Goal: Transaction & Acquisition: Purchase product/service

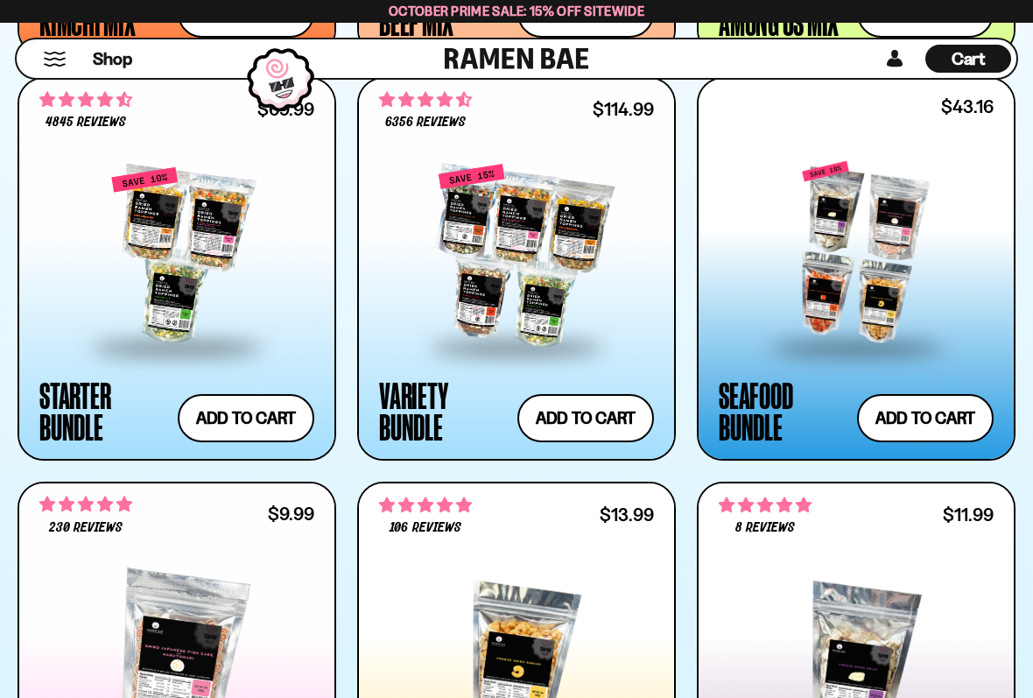
scroll to position [1828, 0]
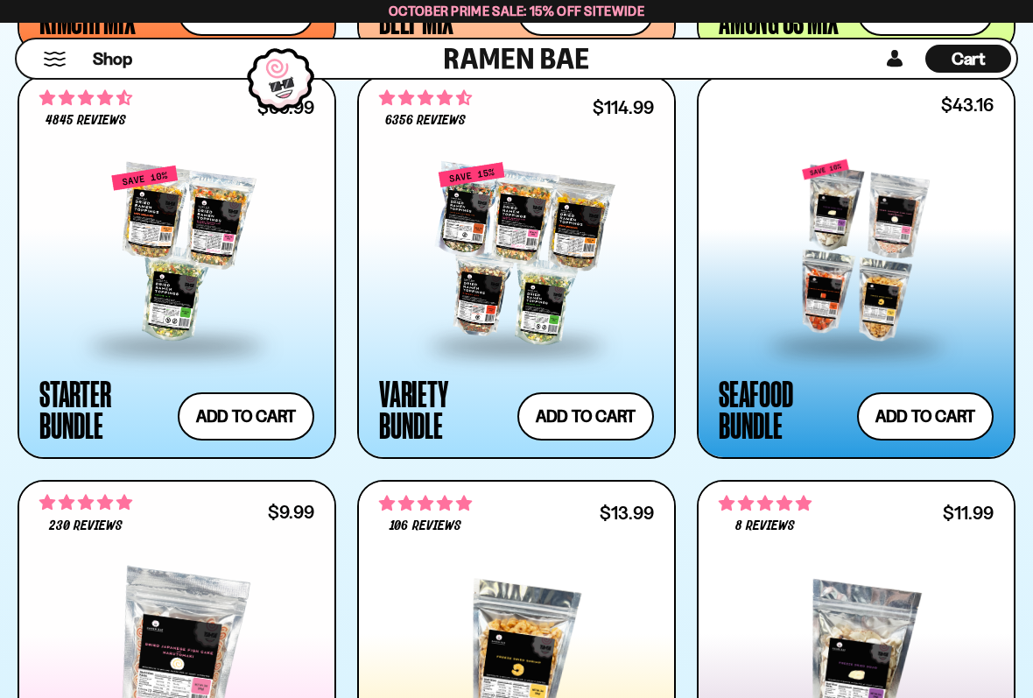
click at [913, 410] on button "Add to cart Add ― Regular price $43.16 Regular price $47.96 USD Sale price $43.…" at bounding box center [925, 416] width 137 height 48
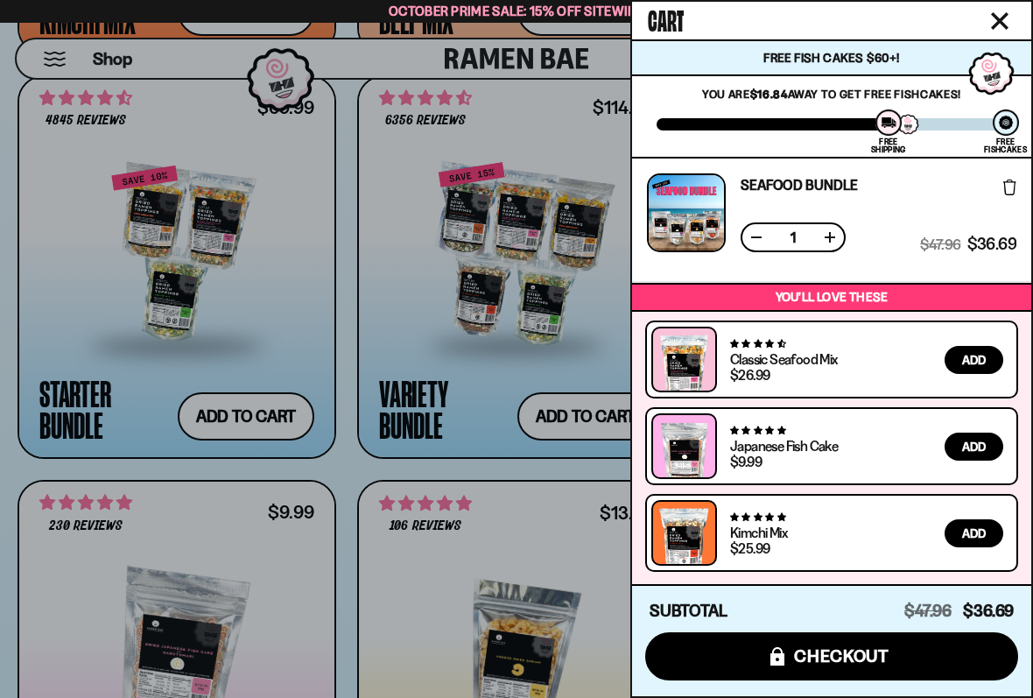
click at [370, 160] on div at bounding box center [516, 349] width 1033 height 698
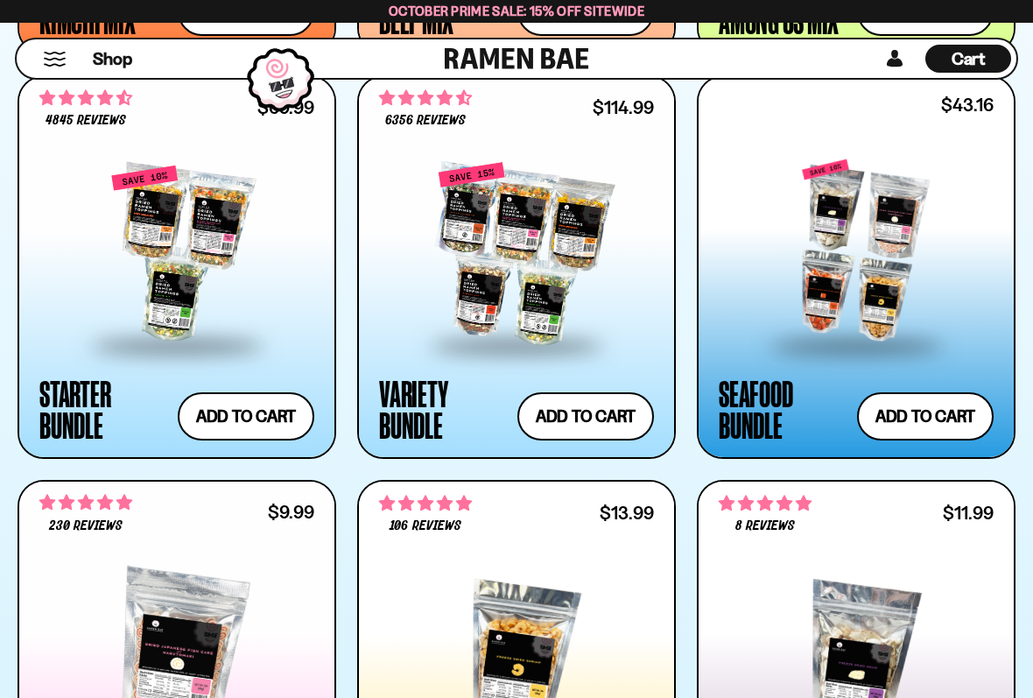
click at [777, 262] on div at bounding box center [856, 251] width 275 height 184
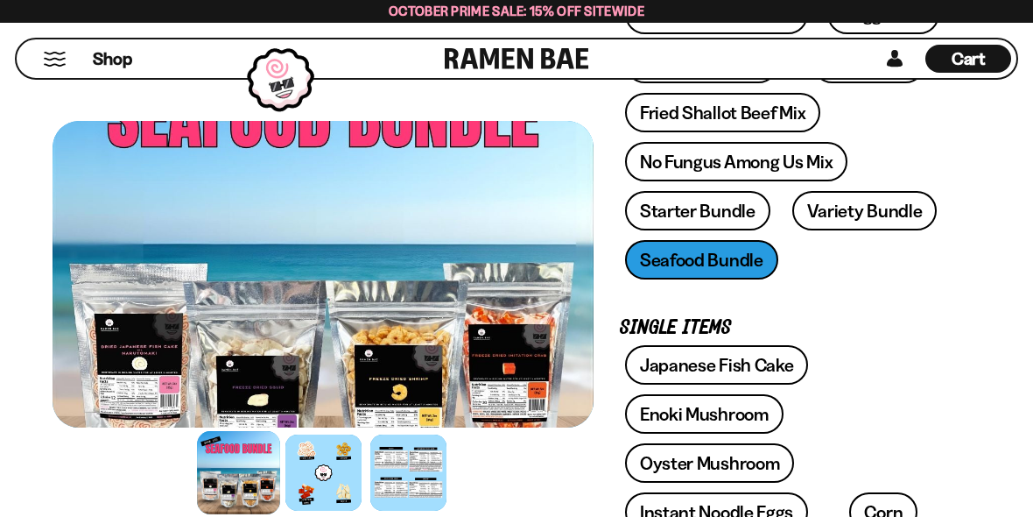
scroll to position [384, 0]
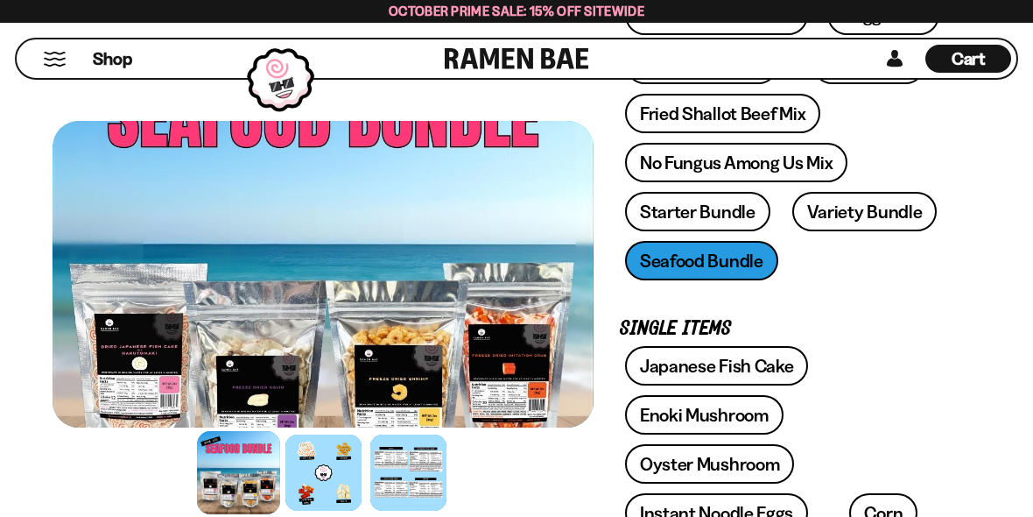
click at [724, 208] on link "Starter Bundle" at bounding box center [697, 211] width 145 height 39
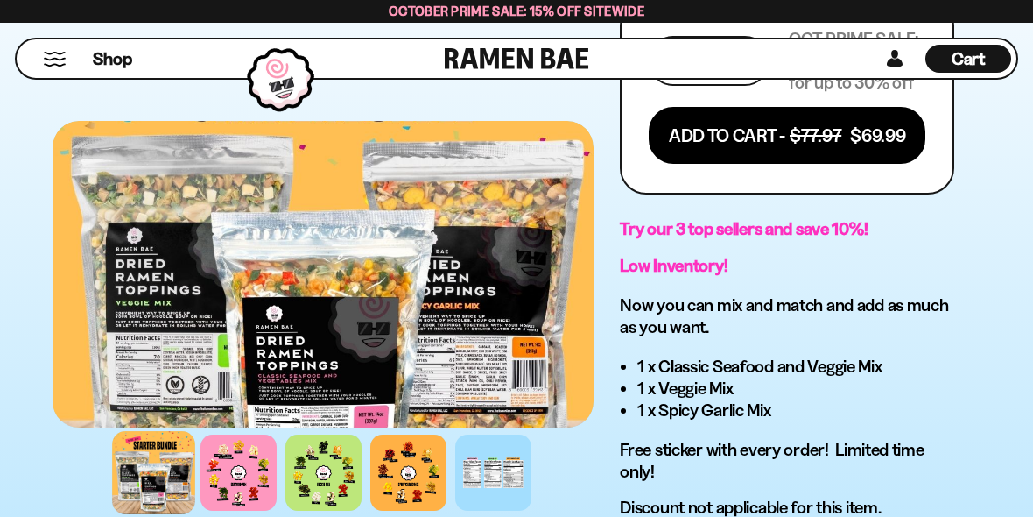
scroll to position [1165, 0]
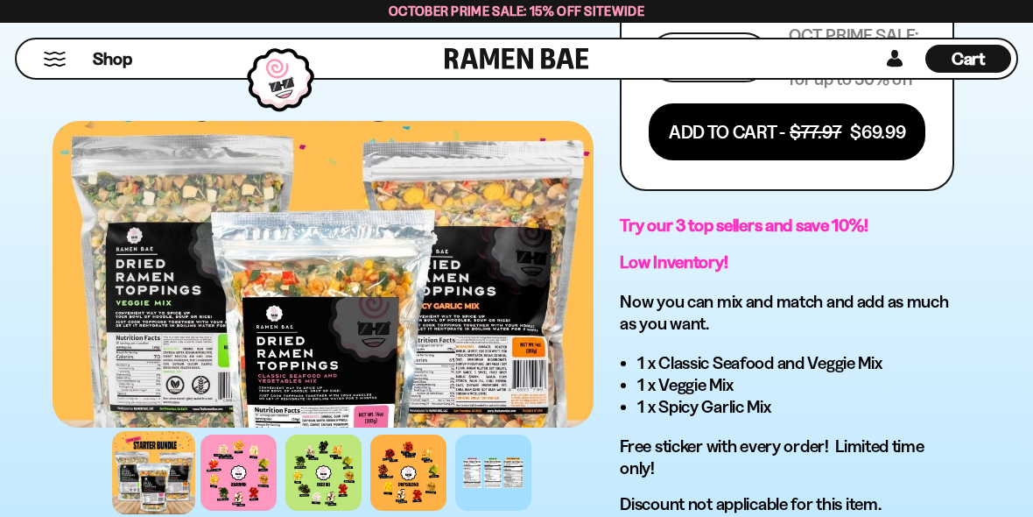
click at [148, 453] on div at bounding box center [153, 472] width 83 height 83
click at [138, 468] on div at bounding box center [153, 472] width 83 height 83
click at [233, 462] on div at bounding box center [239, 472] width 76 height 76
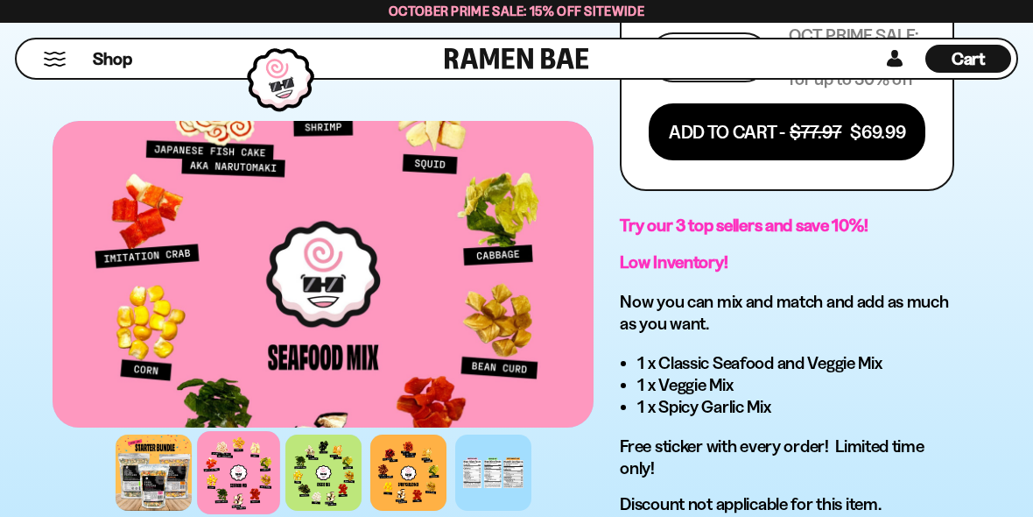
click at [313, 465] on div at bounding box center [324, 472] width 76 height 76
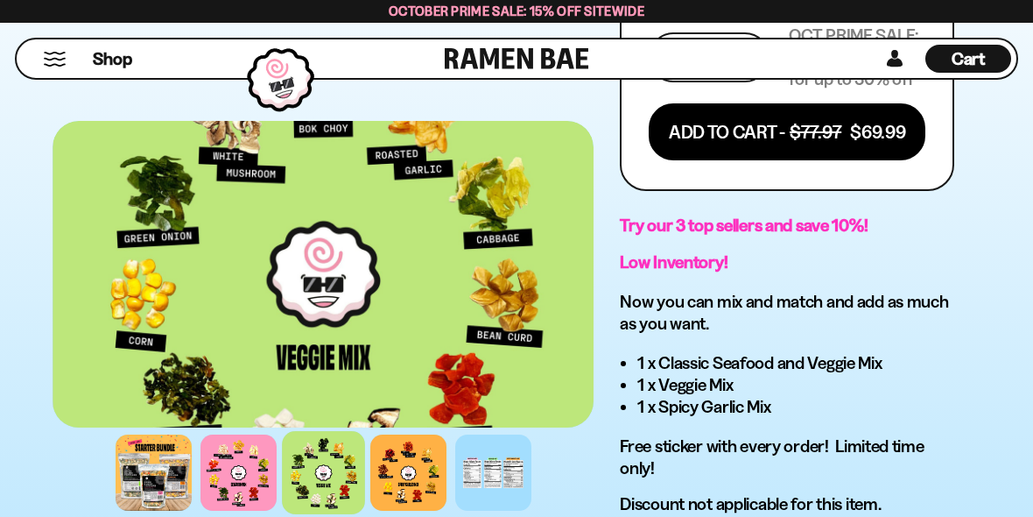
click at [409, 456] on div at bounding box center [408, 472] width 76 height 76
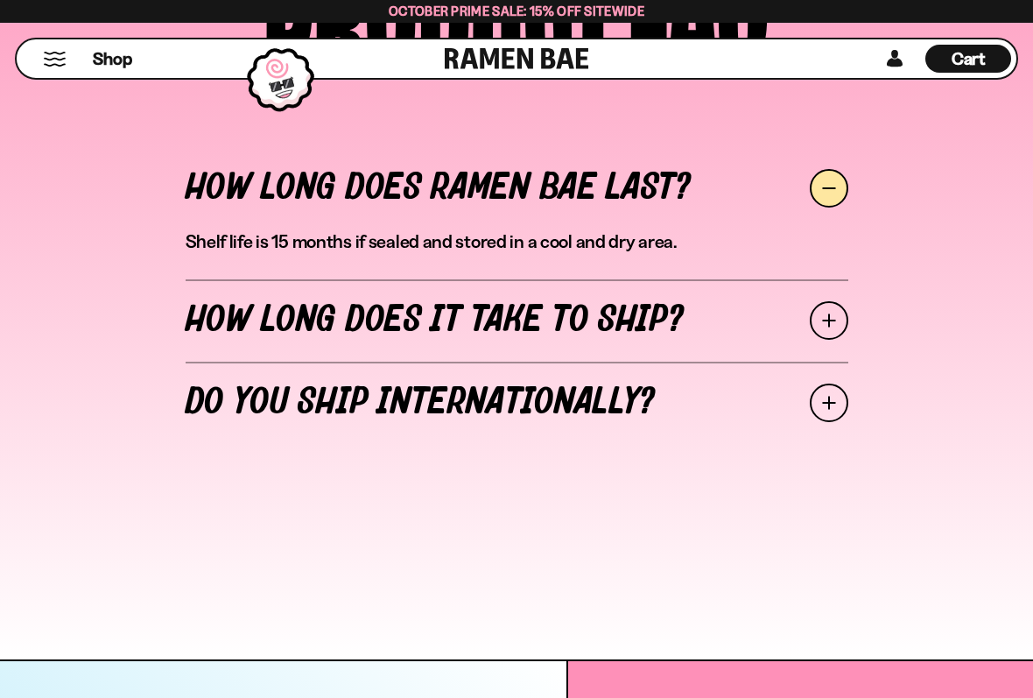
scroll to position [7731, 0]
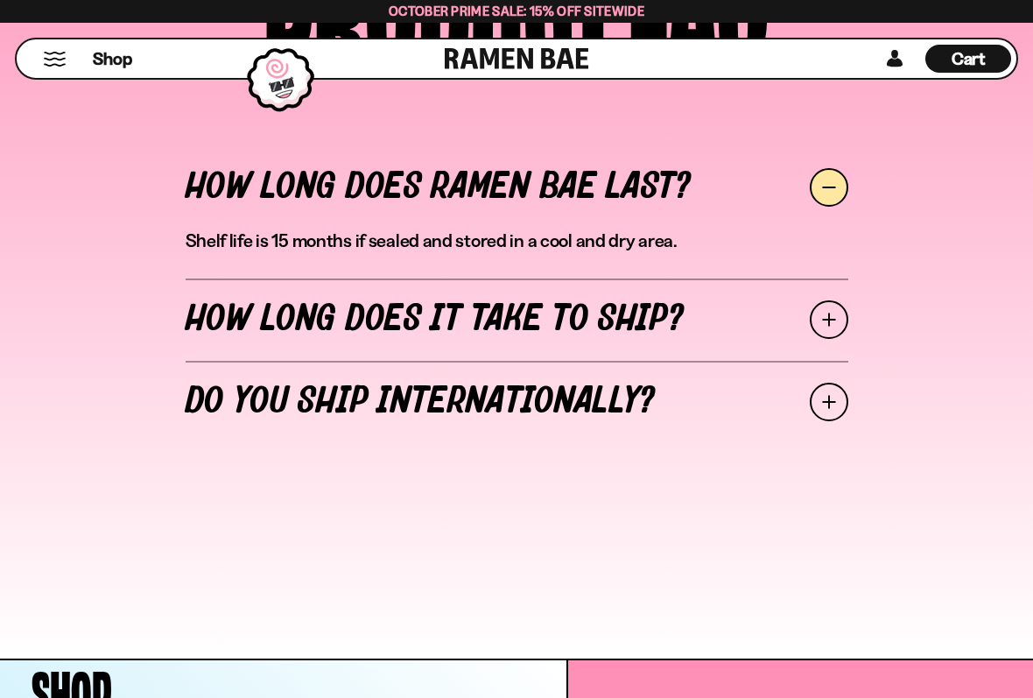
click at [272, 89] on div at bounding box center [280, 80] width 85 height 82
click at [812, 327] on span at bounding box center [829, 319] width 39 height 39
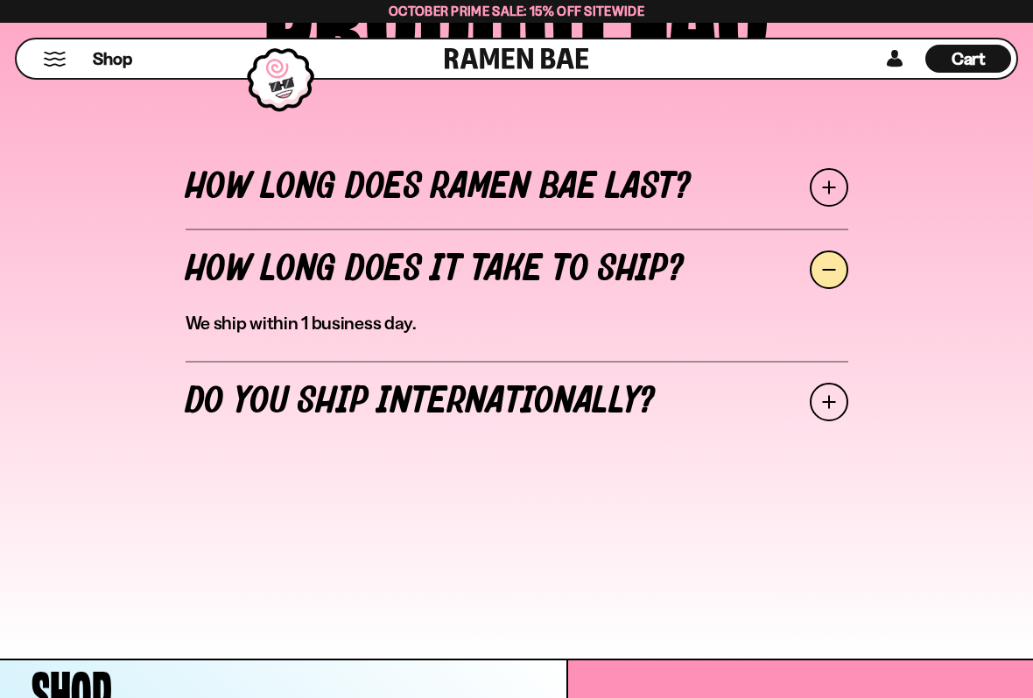
click at [216, 407] on link "Do you ship internationally?" at bounding box center [517, 402] width 663 height 82
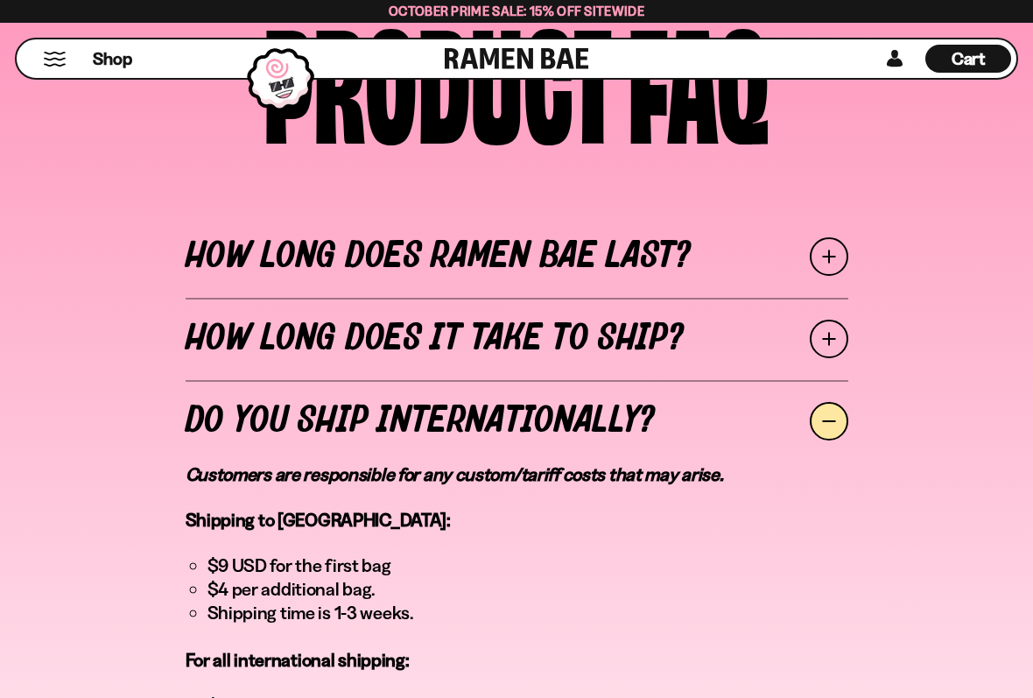
scroll to position [7663, 0]
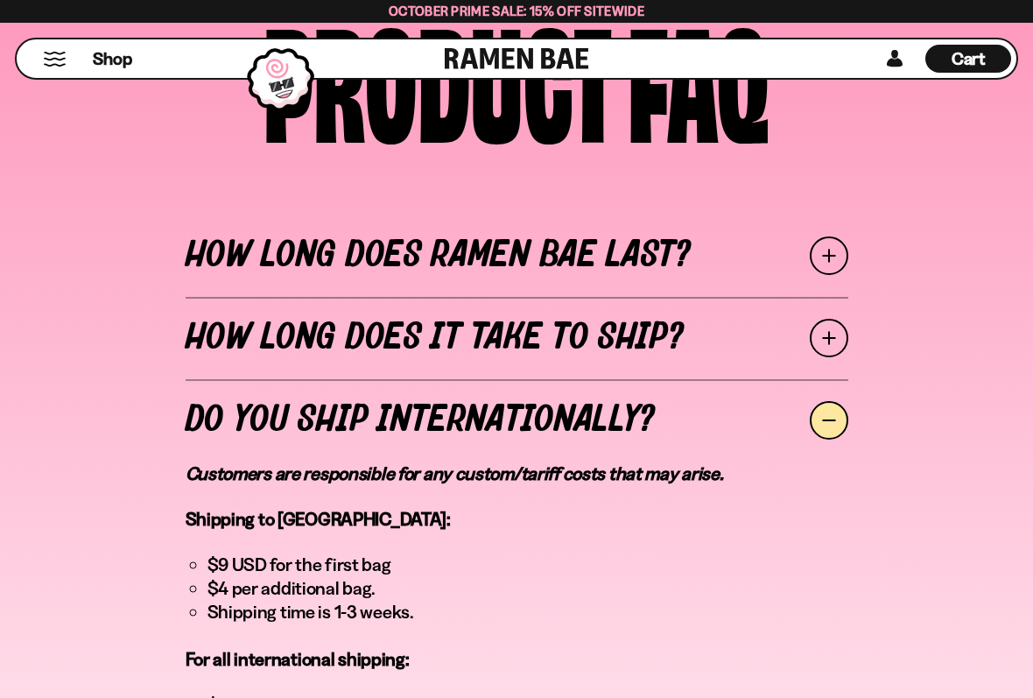
click at [829, 354] on span at bounding box center [829, 338] width 39 height 39
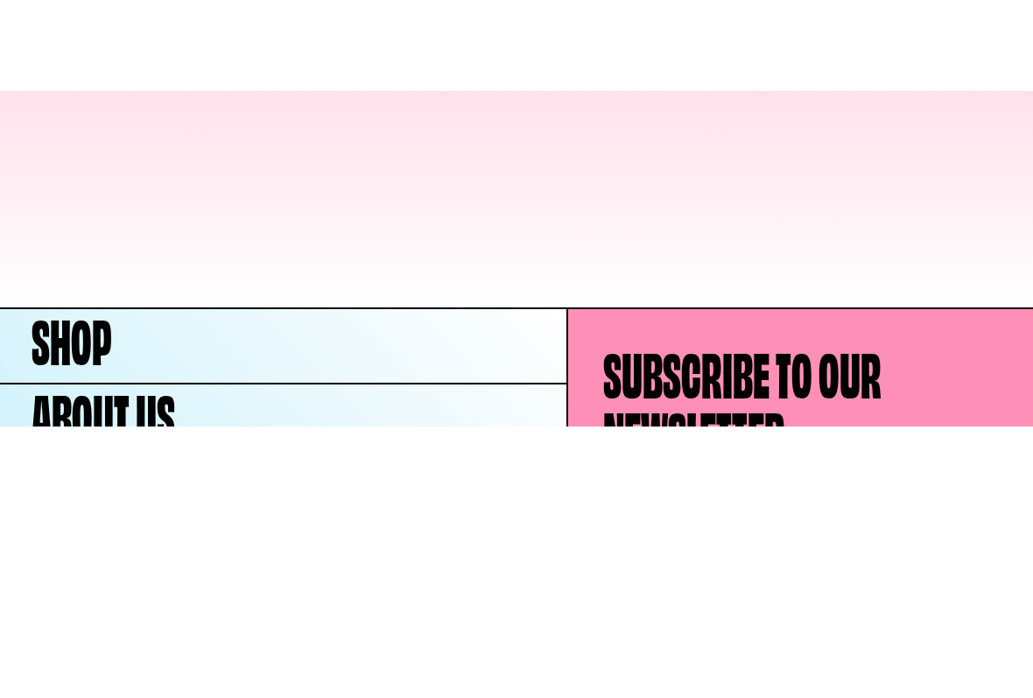
scroll to position [8152, 0]
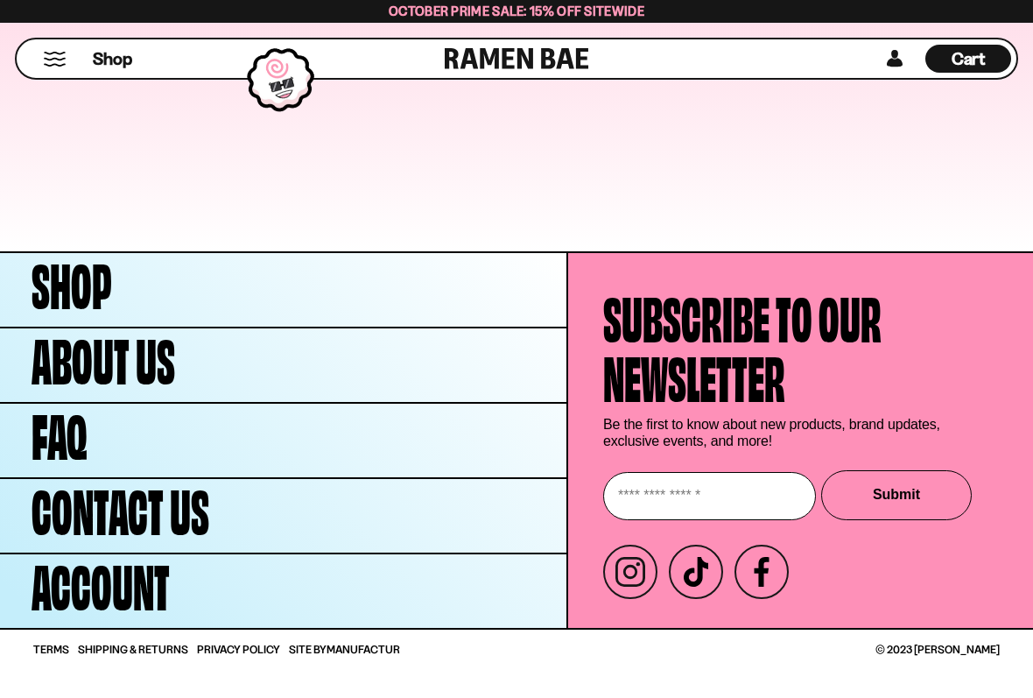
click at [116, 283] on link "Shop" at bounding box center [283, 290] width 567 height 74
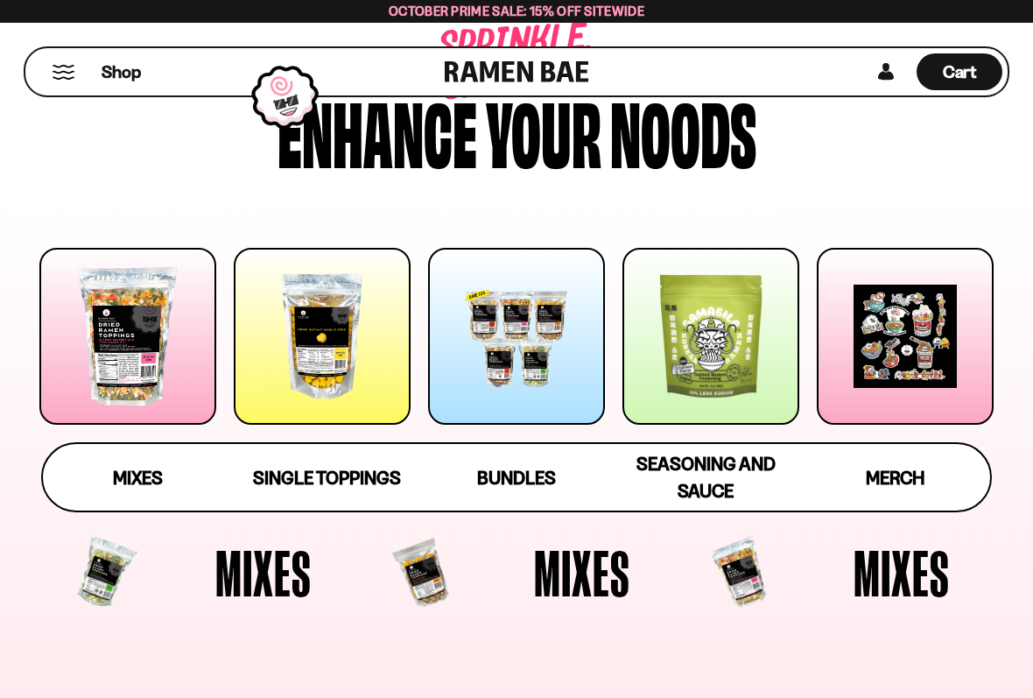
scroll to position [111, 0]
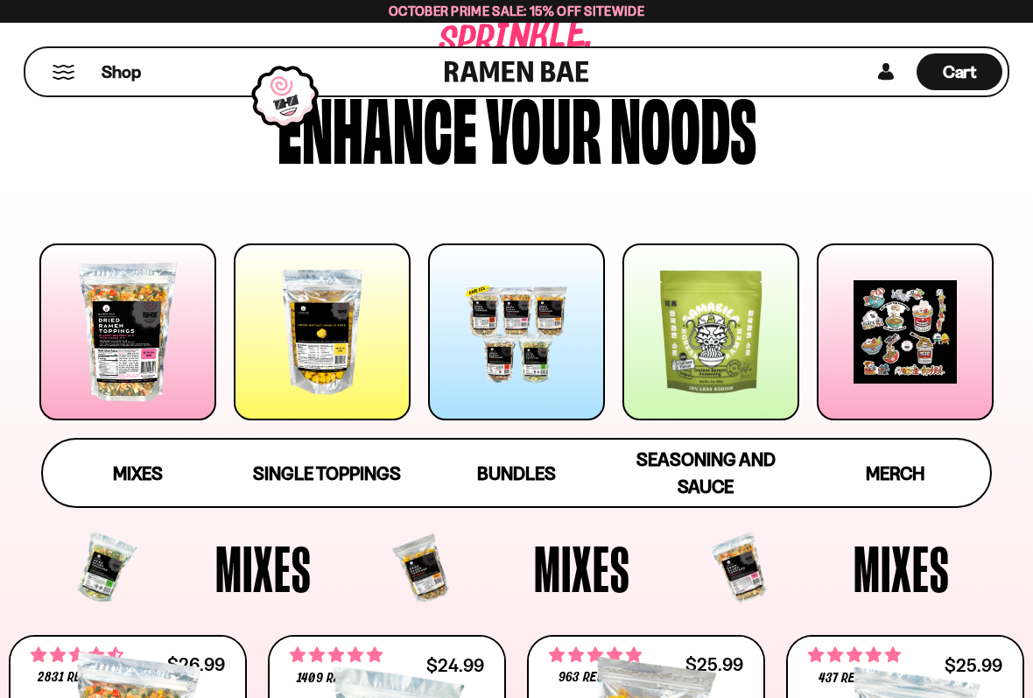
click at [318, 295] on div at bounding box center [322, 331] width 177 height 177
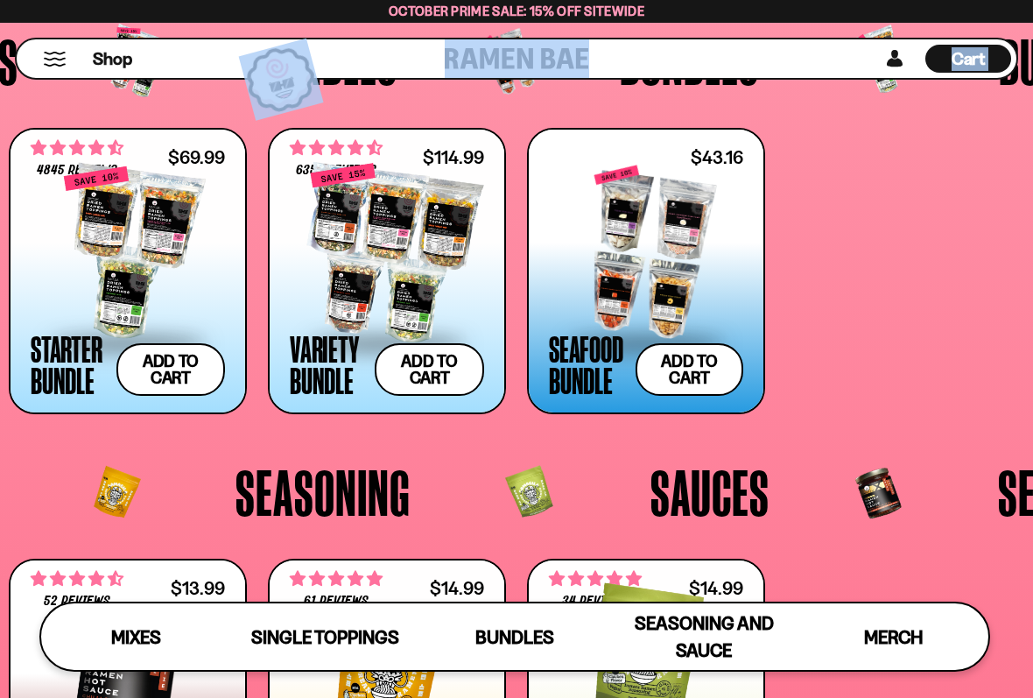
scroll to position [2999, 0]
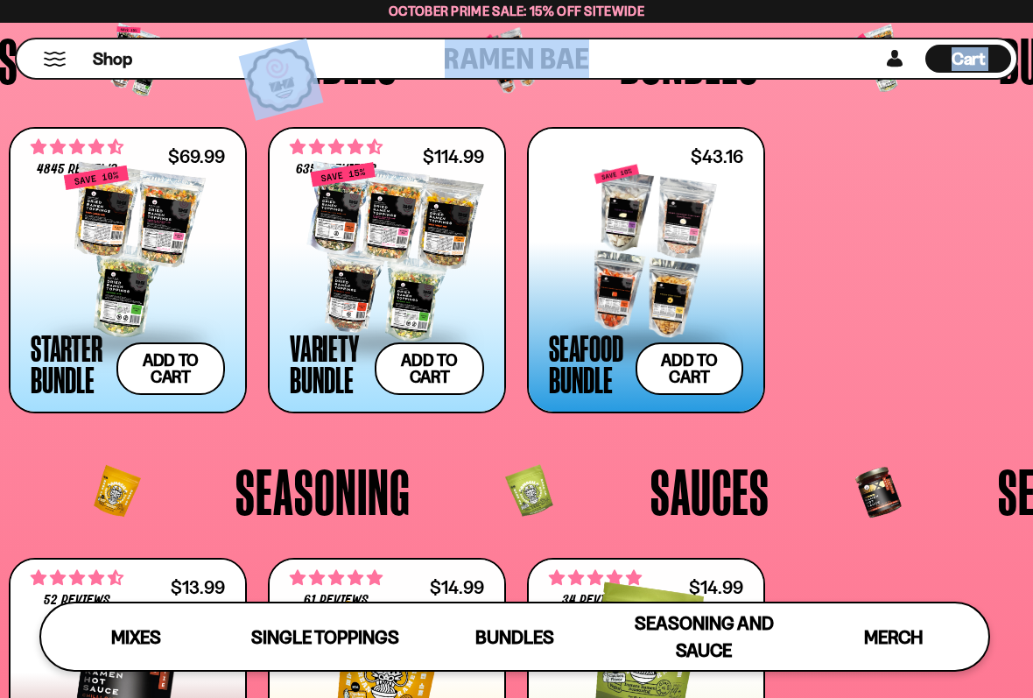
click at [652, 194] on div at bounding box center [646, 252] width 194 height 175
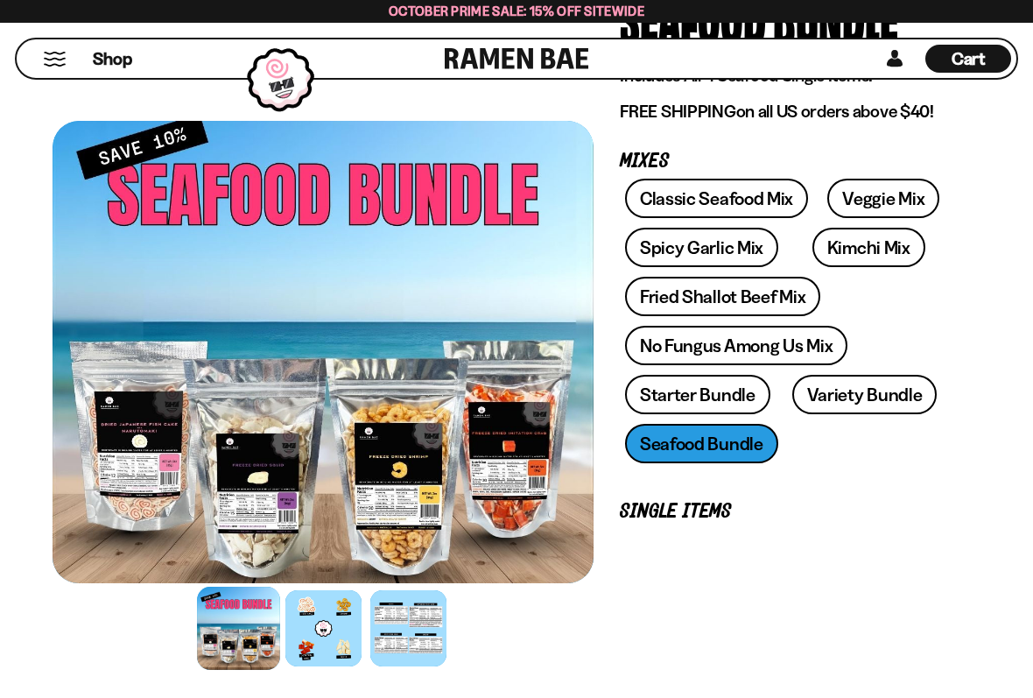
scroll to position [201, 0]
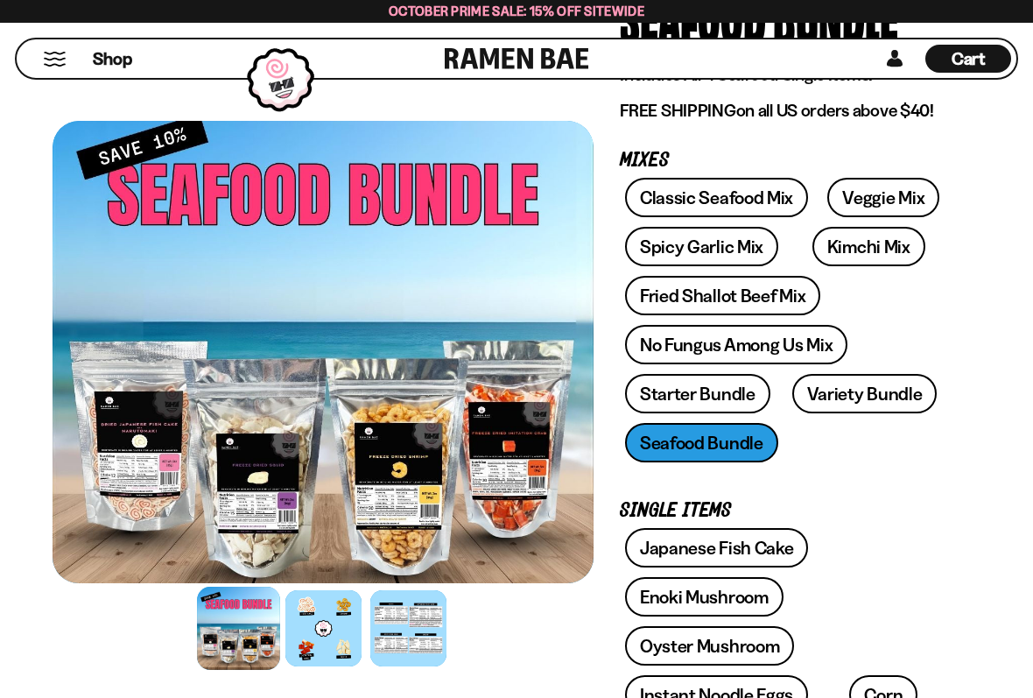
click at [652, 411] on link "Starter Bundle" at bounding box center [697, 393] width 145 height 39
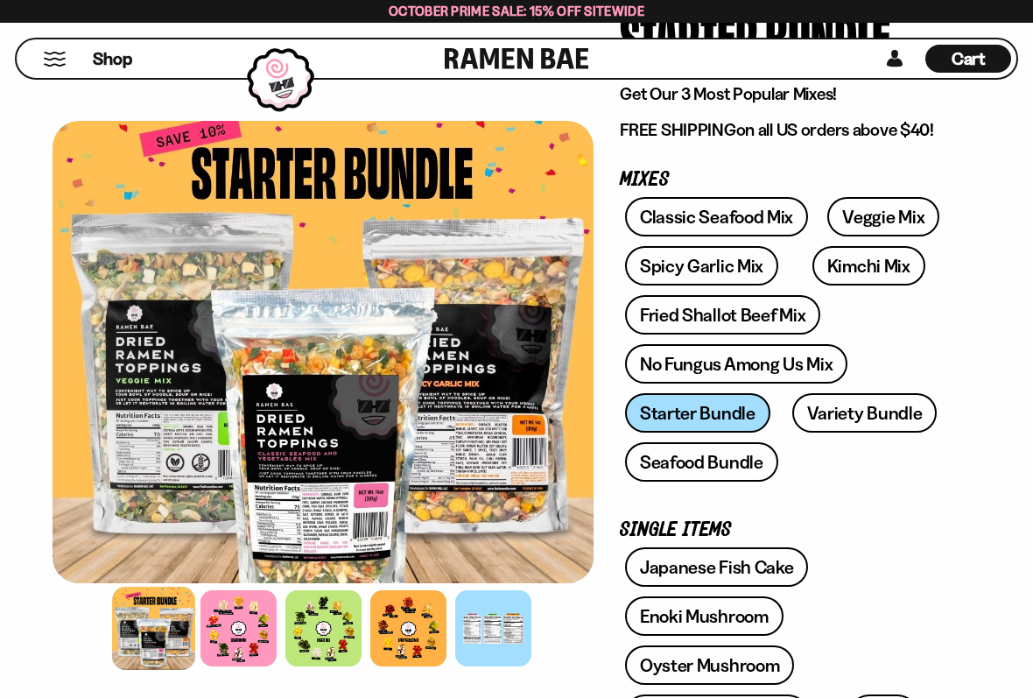
scroll to position [205, 0]
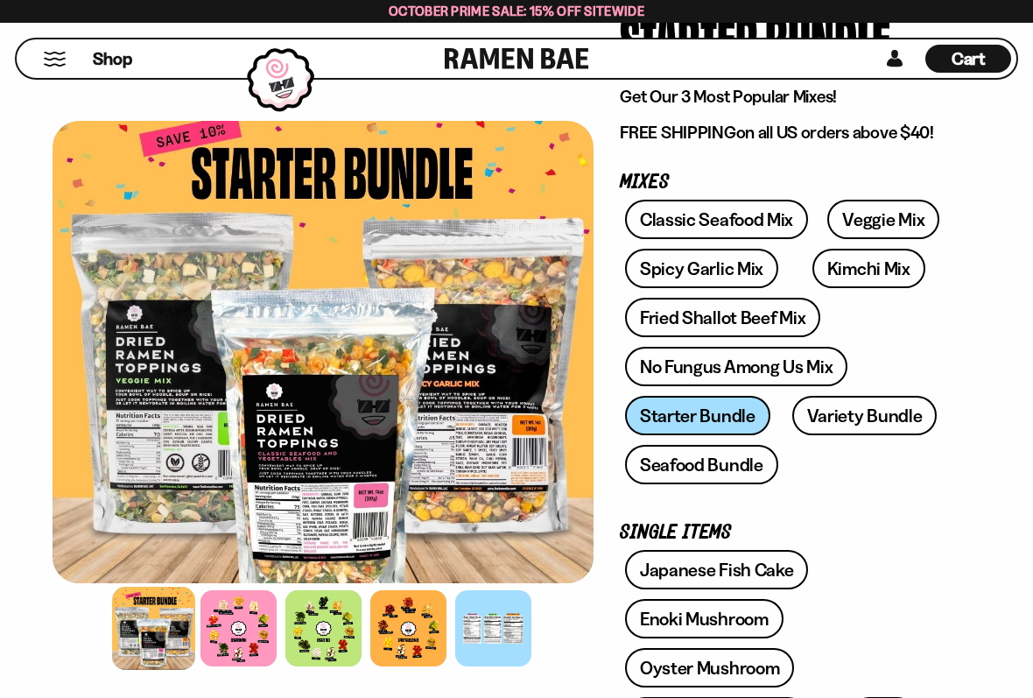
click at [674, 466] on link "Seafood Bundle" at bounding box center [701, 464] width 153 height 39
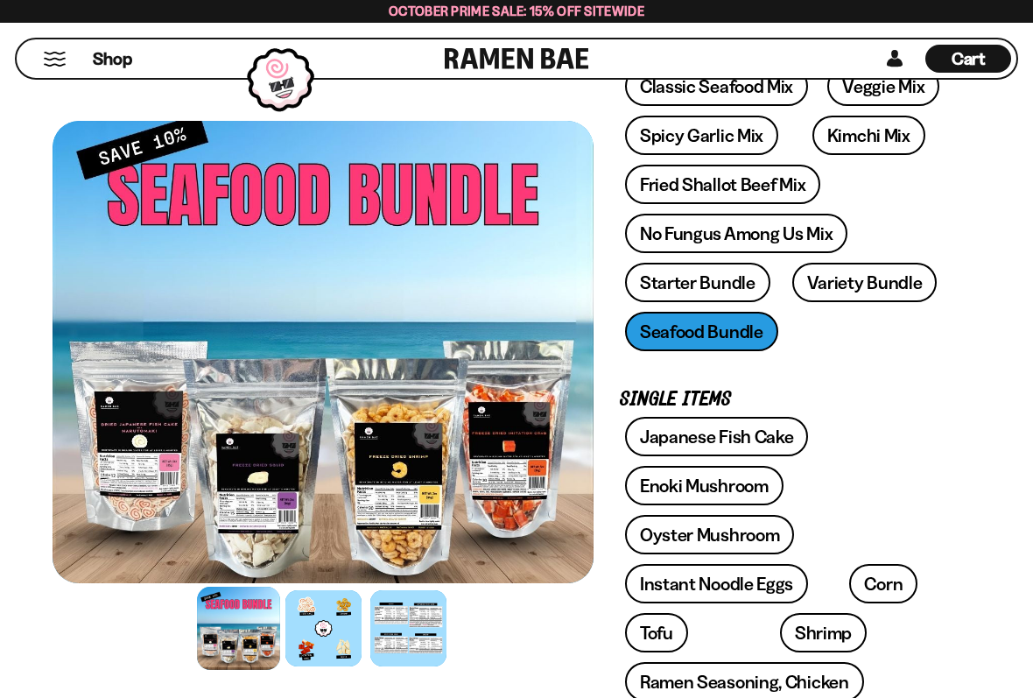
scroll to position [314, 0]
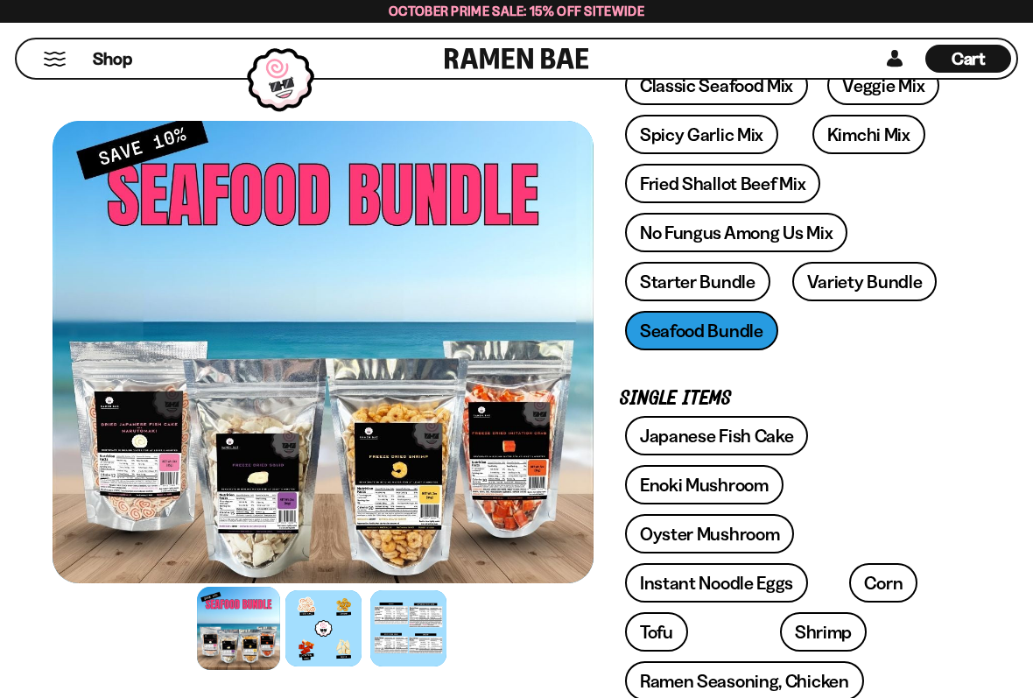
click at [645, 202] on link "Fried Shallot Beef Mix" at bounding box center [722, 183] width 195 height 39
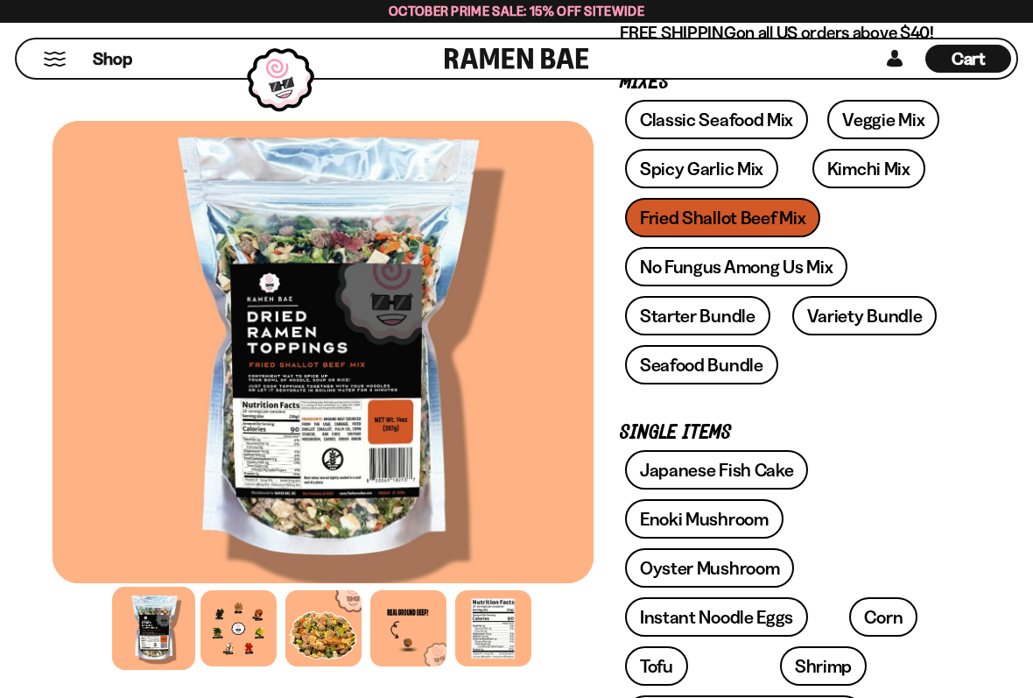
scroll to position [378, 0]
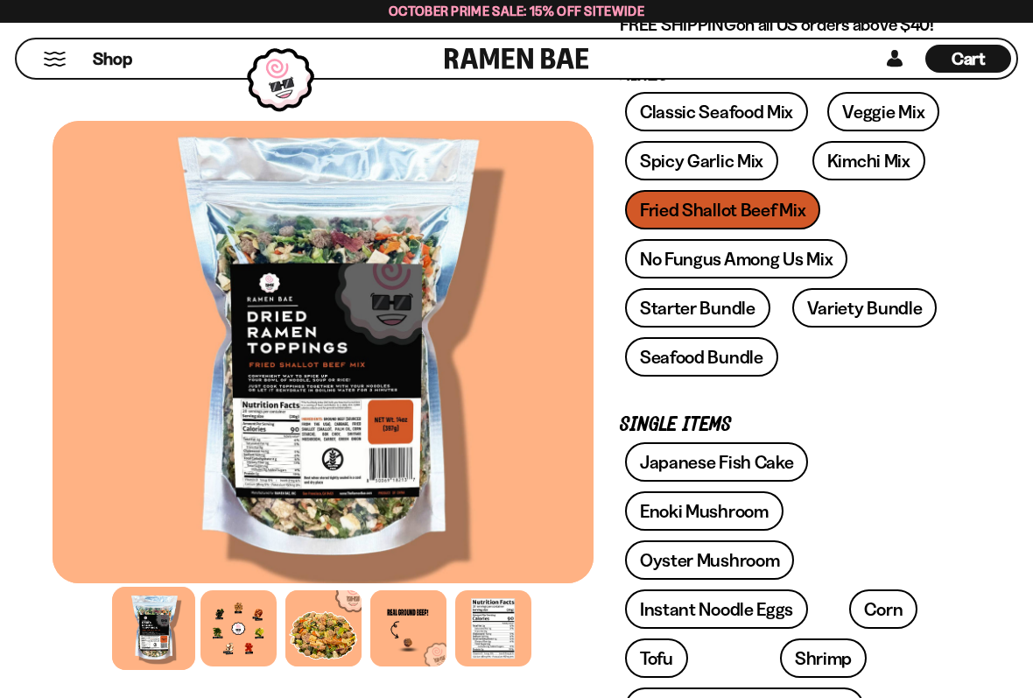
click at [681, 367] on link "Seafood Bundle" at bounding box center [701, 356] width 153 height 39
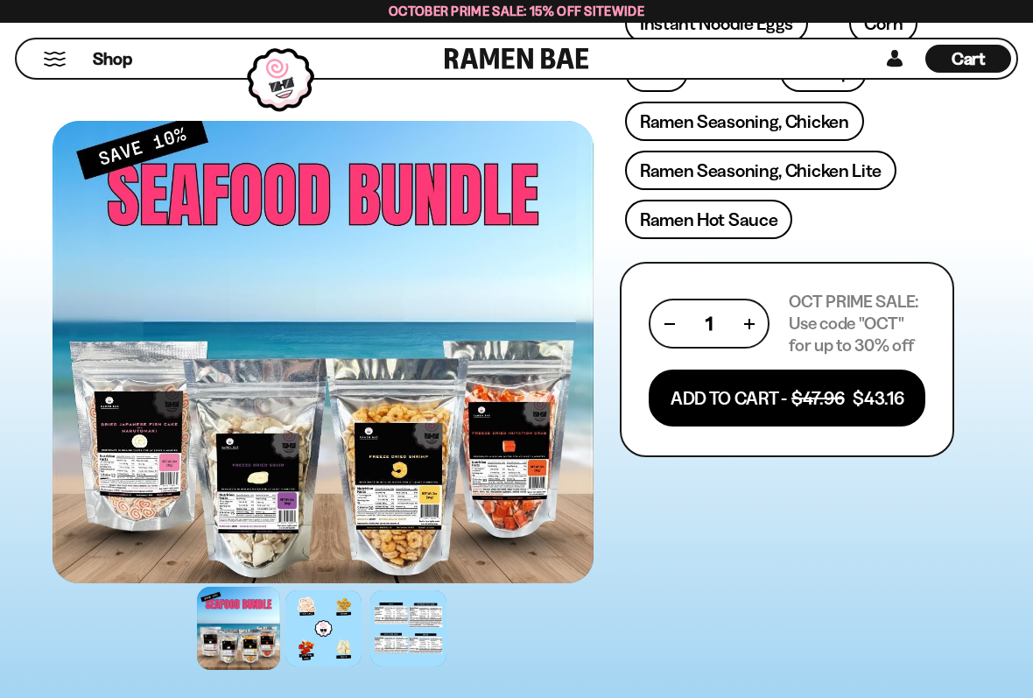
scroll to position [878, 0]
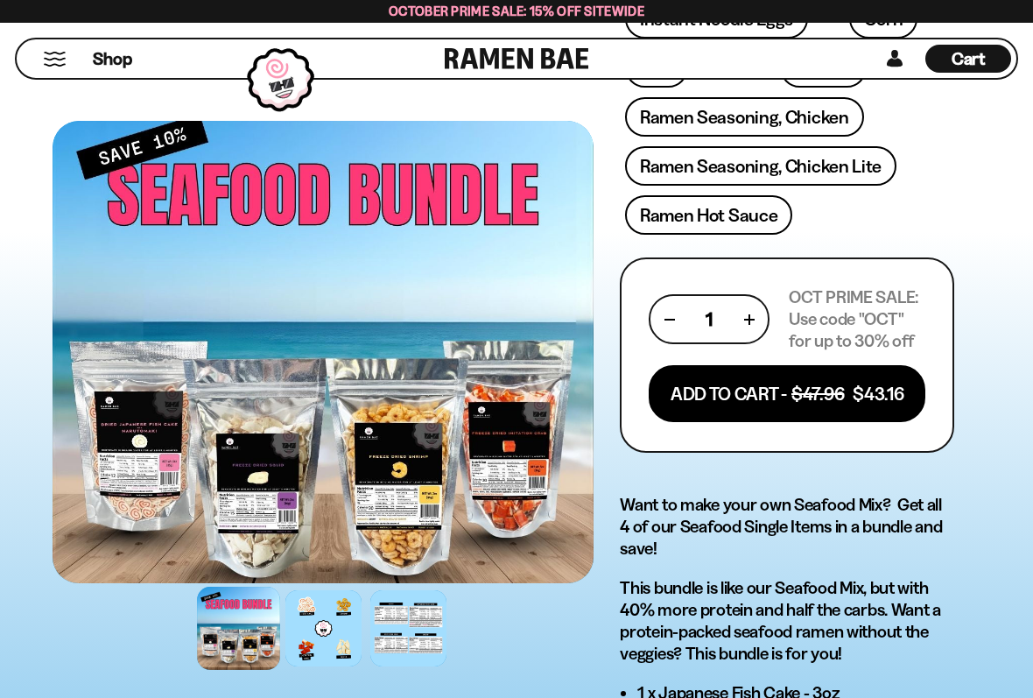
click at [638, 283] on form "[DATE] PRIME SALE: Use code "OCT" for up to 30% off Add To Cart - $47.96 $43.16" at bounding box center [787, 354] width 335 height 195
click at [615, 342] on div "No reviews Seafood Bundle Includes All 4 Seafood Single Items! FREE SHIPPING on…" at bounding box center [787, 240] width 387 height 1954
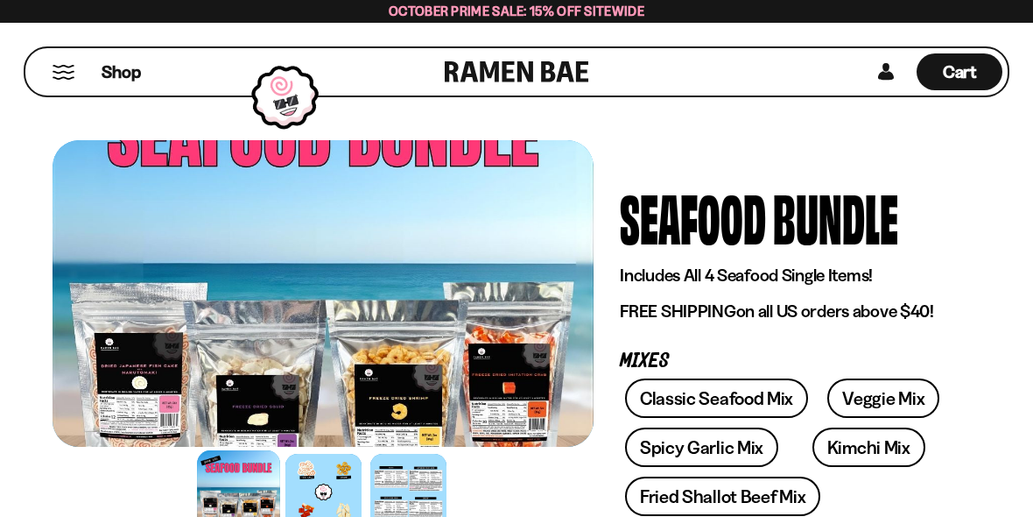
scroll to position [0, 0]
